Goal: Task Accomplishment & Management: Manage account settings

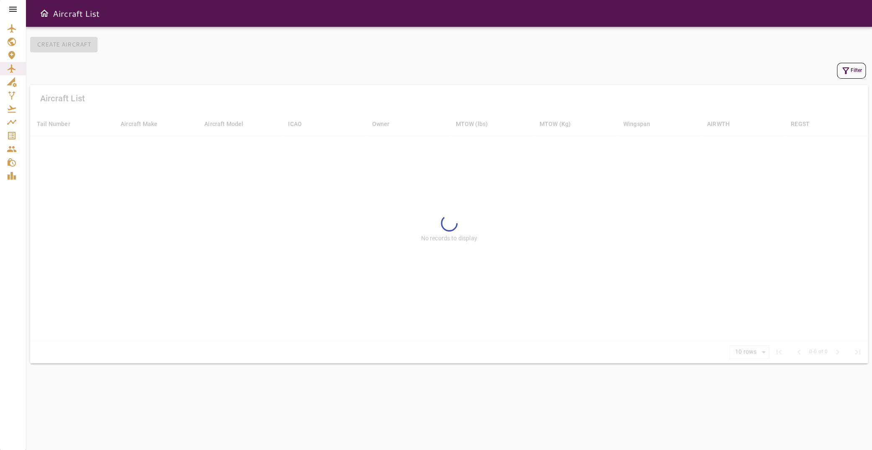
click at [17, 11] on icon at bounding box center [13, 9] width 10 height 10
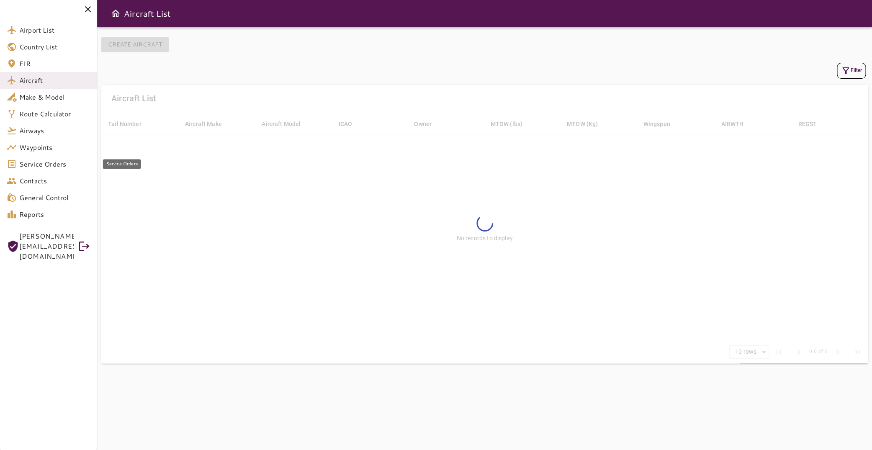
click at [54, 165] on span "Service Orders" at bounding box center [54, 164] width 71 height 10
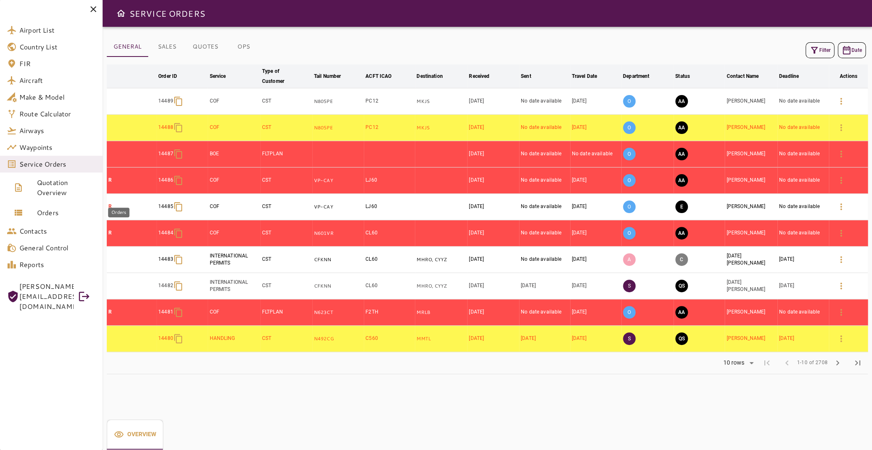
click at [62, 213] on span "Orders" at bounding box center [66, 213] width 59 height 10
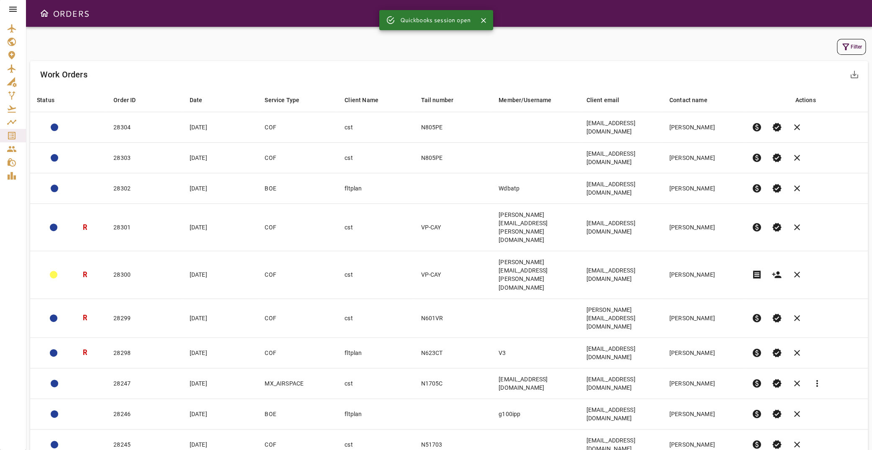
click at [847, 49] on button "Filter" at bounding box center [851, 47] width 29 height 16
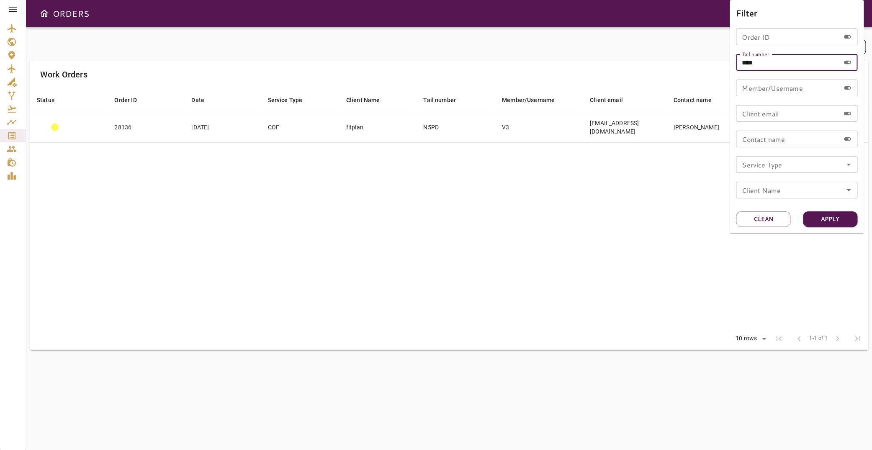
drag, startPoint x: 784, startPoint y: 63, endPoint x: 702, endPoint y: 66, distance: 82.5
click at [736, 66] on input "****" at bounding box center [788, 62] width 104 height 17
click at [774, 35] on input "Order ID" at bounding box center [788, 36] width 104 height 17
type input "*****"
click at [814, 216] on button "Apply" at bounding box center [830, 218] width 54 height 15
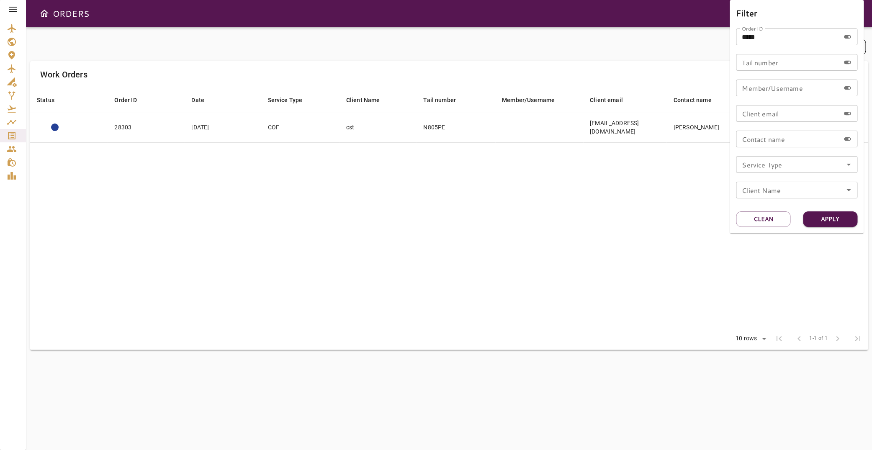
click at [458, 160] on div at bounding box center [436, 225] width 872 height 450
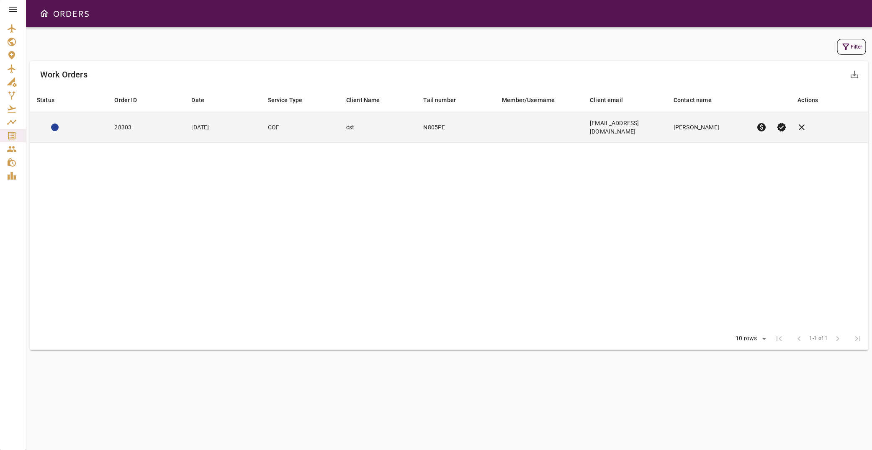
click at [237, 129] on td "[DATE]" at bounding box center [223, 127] width 76 height 31
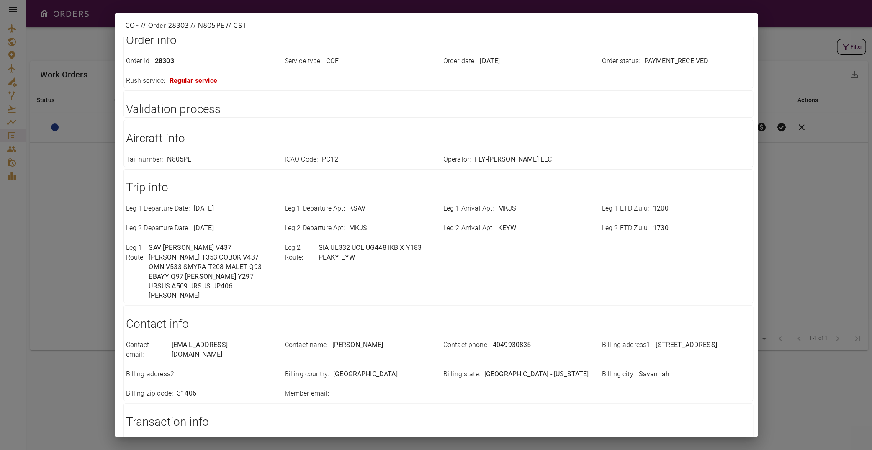
scroll to position [84, 0]
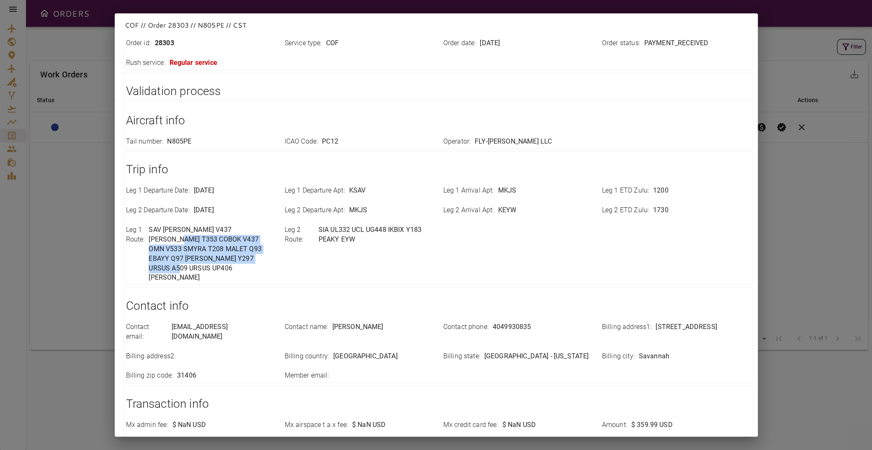
drag, startPoint x: 149, startPoint y: 239, endPoint x: 243, endPoint y: 263, distance: 96.4
click at [243, 263] on div "Trip info Leg 1 Departure Date : [DATE] Leg 1 Departure Apt : KSAV Leg 1 Arriva…" at bounding box center [438, 218] width 630 height 134
drag, startPoint x: 149, startPoint y: 229, endPoint x: 244, endPoint y: 260, distance: 100.2
click at [244, 260] on p "SAV [PERSON_NAME] V437 [PERSON_NAME] T353 COBOK V437 OMN V533 SMYRA T208 MALET …" at bounding box center [212, 253] width 126 height 57
copy p "SAV [PERSON_NAME] V437 [PERSON_NAME] T353 COBOK V437 OMN V533 SMYRA T208 MALET …"
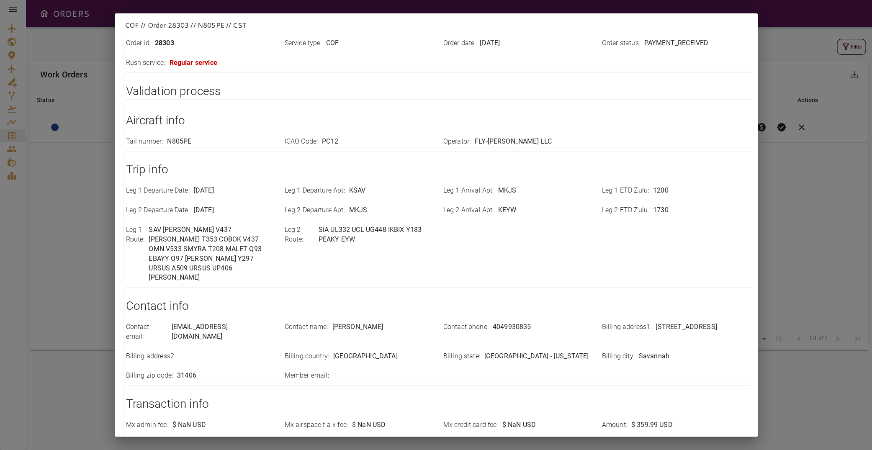
click at [129, 263] on div "Trip info Leg 1 Departure Date : [DATE] Leg 1 Departure Apt : KSAV Leg 1 Arriva…" at bounding box center [438, 218] width 630 height 134
drag, startPoint x: 319, startPoint y: 227, endPoint x: 349, endPoint y: 240, distance: 33.2
click at [349, 240] on p "SIA UL332 UCL UG448 IKBIX Y183 PEAKY EYW" at bounding box center [376, 234] width 115 height 19
drag, startPoint x: 321, startPoint y: 230, endPoint x: 353, endPoint y: 240, distance: 33.0
click at [353, 240] on p "SIA UL332 UCL UG448 IKBIX Y183 PEAKY EYW" at bounding box center [376, 234] width 115 height 19
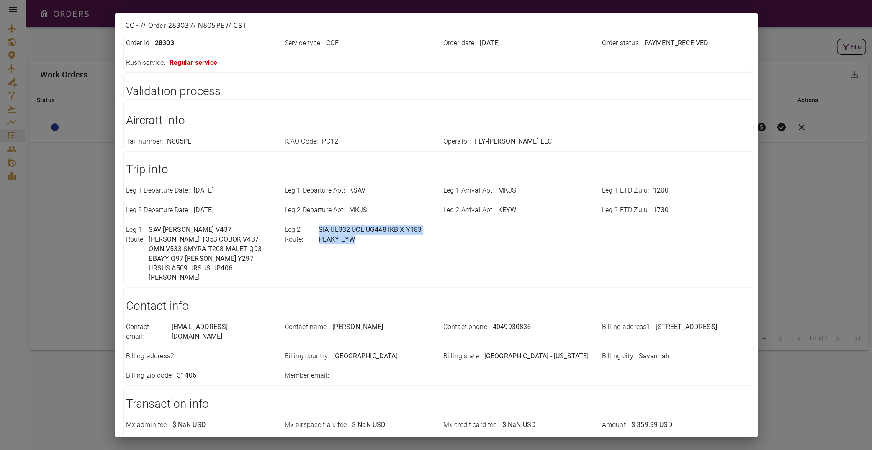
copy p "SIA UL332 UCL UG448 IKBIX Y183 PEAKY EYW"
click at [398, 171] on h1 "Trip info" at bounding box center [438, 169] width 625 height 17
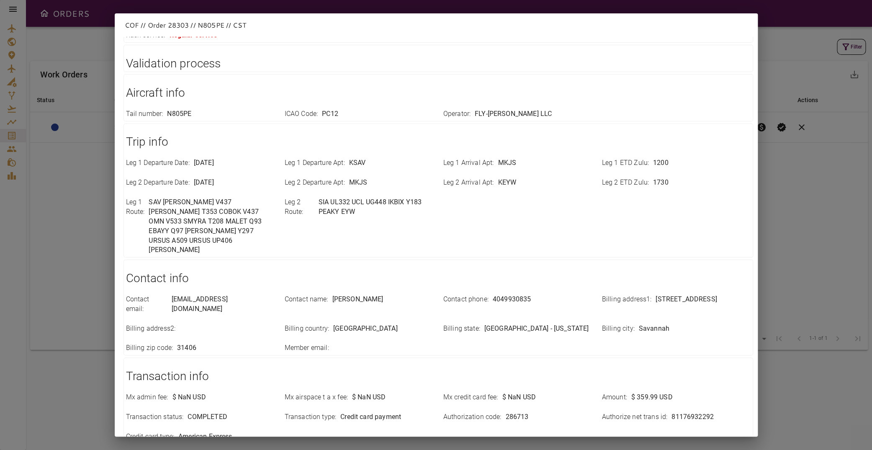
scroll to position [126, 0]
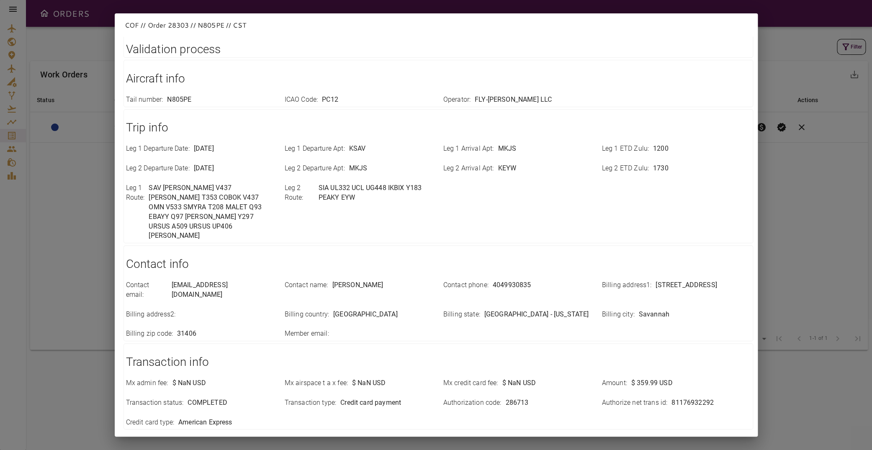
click at [401, 123] on h1 "Trip info" at bounding box center [438, 127] width 625 height 17
drag, startPoint x: 151, startPoint y: 196, endPoint x: 197, endPoint y: 217, distance: 50.2
click at [242, 217] on p "SAV [PERSON_NAME] V437 [PERSON_NAME] T353 COBOK V437 OMN V533 SMYRA T208 MALET …" at bounding box center [212, 211] width 126 height 57
drag, startPoint x: 150, startPoint y: 197, endPoint x: 178, endPoint y: 190, distance: 28.7
click at [243, 217] on p "SAV [PERSON_NAME] V437 [PERSON_NAME] T353 COBOK V437 OMN V533 SMYRA T208 MALET …" at bounding box center [212, 211] width 126 height 57
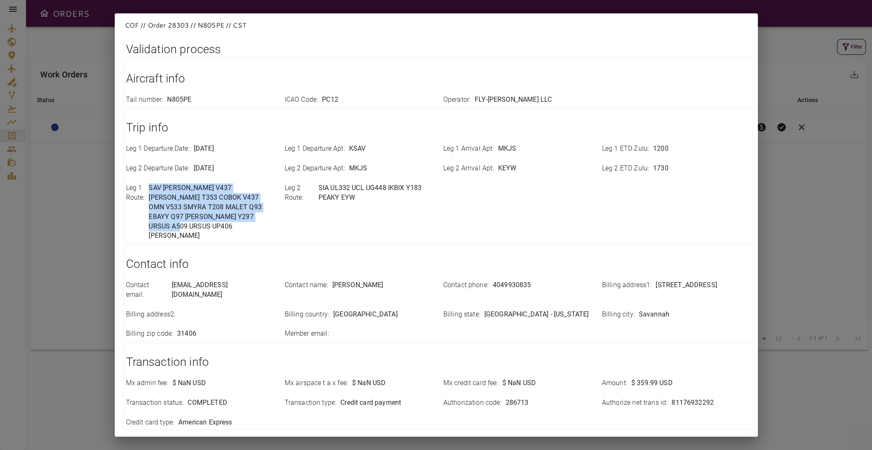
drag, startPoint x: 150, startPoint y: 185, endPoint x: 244, endPoint y: 219, distance: 100.0
click at [244, 219] on p "SAV [PERSON_NAME] V437 [PERSON_NAME] T353 COBOK V437 OMN V533 SMYRA T208 MALET …" at bounding box center [212, 211] width 126 height 57
copy p "SAV [PERSON_NAME] V437 [PERSON_NAME] T353 COBOK V437 OMN V533 SMYRA T208 MALET …"
click at [784, 211] on div "COF // Order 28303 // N805PE // CST Close Copy summary Order info Order id : 28…" at bounding box center [436, 225] width 872 height 450
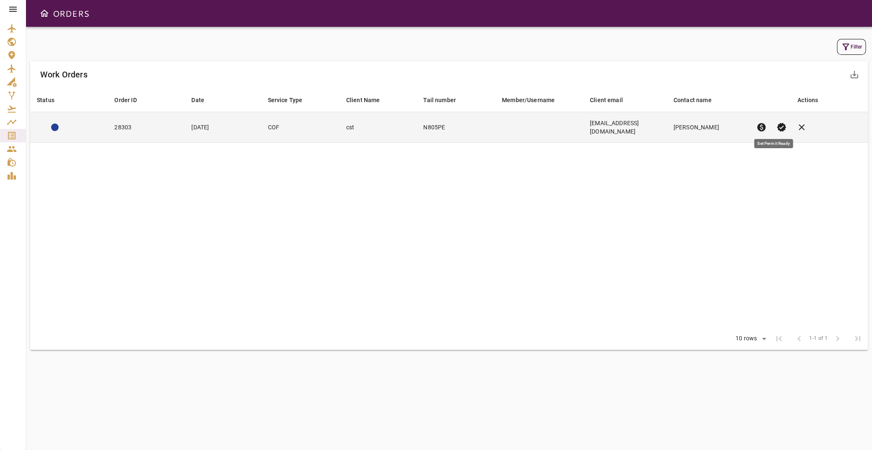
click at [777, 123] on span "verified" at bounding box center [782, 127] width 10 height 10
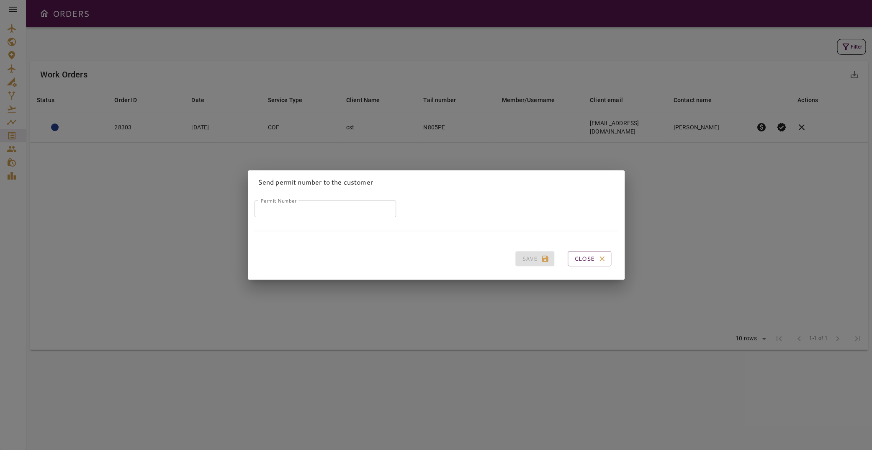
click at [309, 201] on input "Permit Number" at bounding box center [325, 209] width 141 height 17
paste input "*****"
type input "*****"
click at [524, 257] on button "Save" at bounding box center [534, 258] width 39 height 15
